Goal: Task Accomplishment & Management: Use online tool/utility

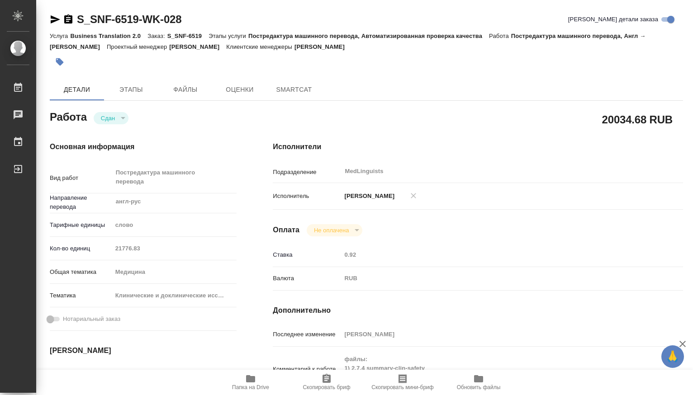
type textarea "x"
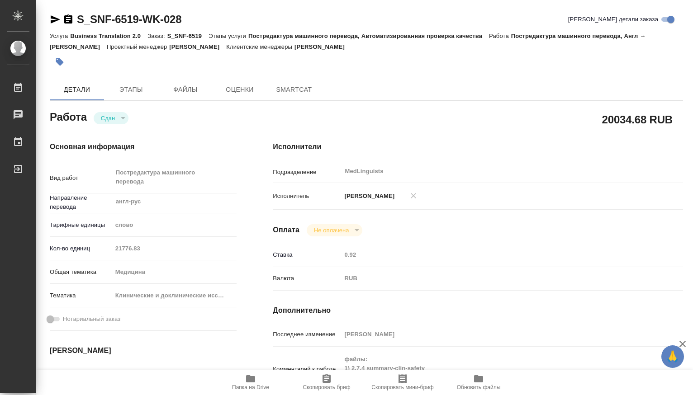
type textarea "x"
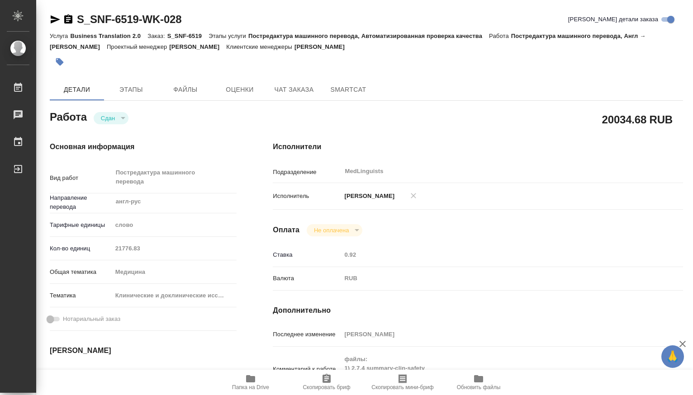
click at [254, 379] on icon "button" at bounding box center [250, 378] width 9 height 7
type textarea "x"
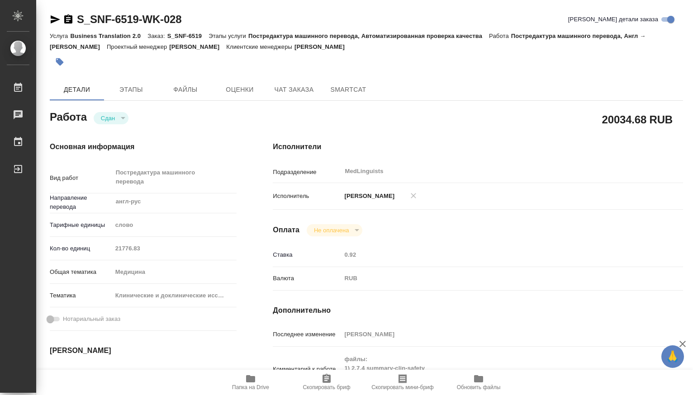
type textarea "x"
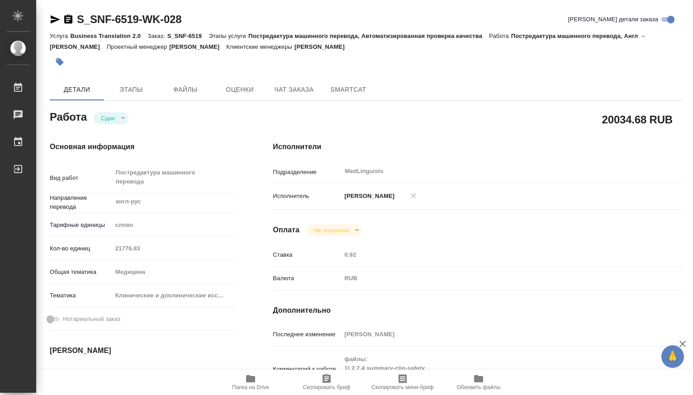
type textarea "x"
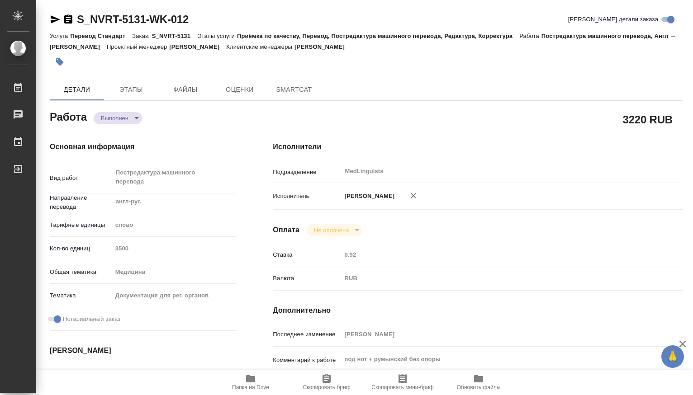
type textarea "x"
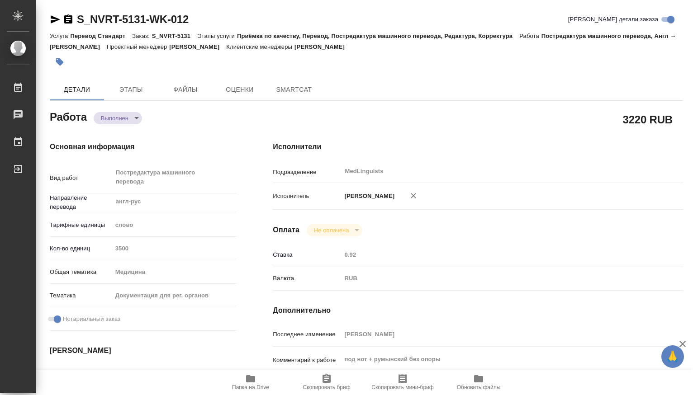
type textarea "x"
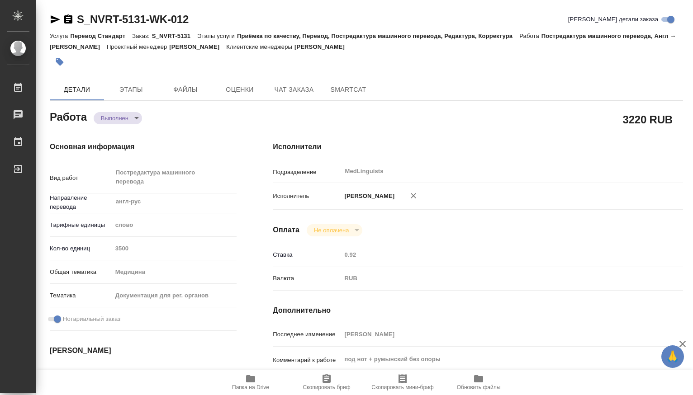
type textarea "x"
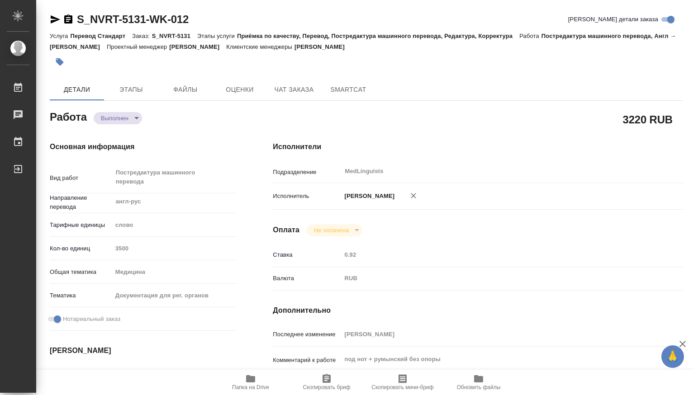
type textarea "x"
